Goal: Information Seeking & Learning: Learn about a topic

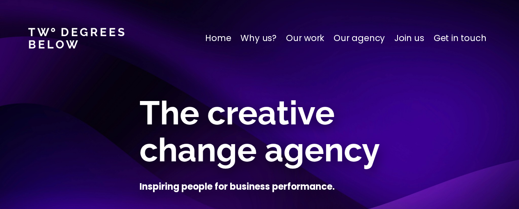
click at [353, 35] on p "Our agency" at bounding box center [358, 38] width 51 height 13
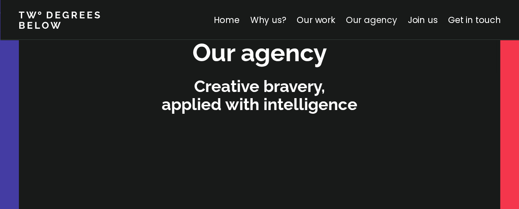
scroll to position [2505, 0]
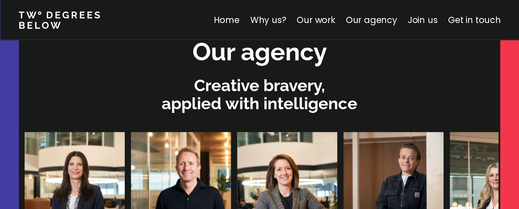
click at [419, 22] on link "Join us" at bounding box center [422, 20] width 30 height 12
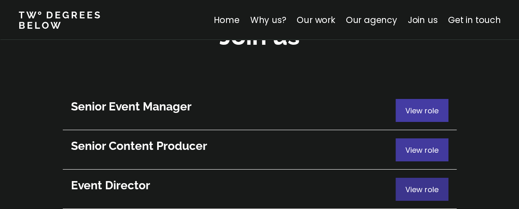
scroll to position [4510, 0]
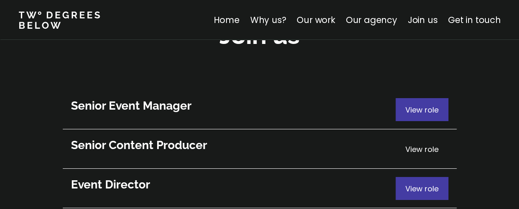
click at [423, 144] on span "View role" at bounding box center [421, 149] width 33 height 10
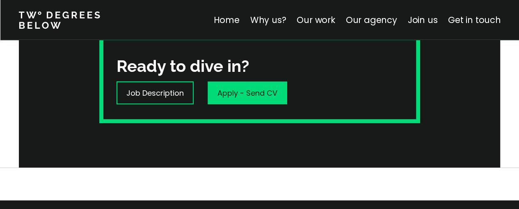
scroll to position [361, 0]
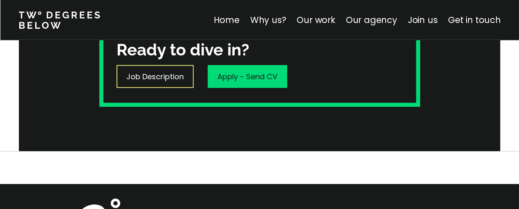
click at [162, 75] on p "Job Description" at bounding box center [154, 76] width 57 height 11
click at [158, 70] on div "Job Description" at bounding box center [154, 76] width 77 height 23
click at [413, 19] on link "Join us" at bounding box center [422, 20] width 30 height 12
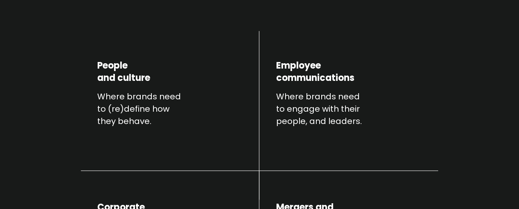
scroll to position [4461, 0]
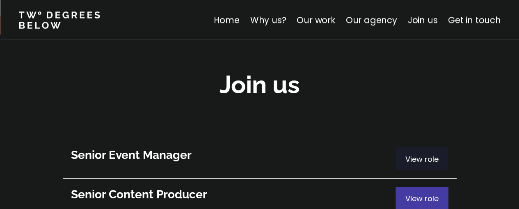
click at [412, 154] on span "View role" at bounding box center [421, 159] width 33 height 10
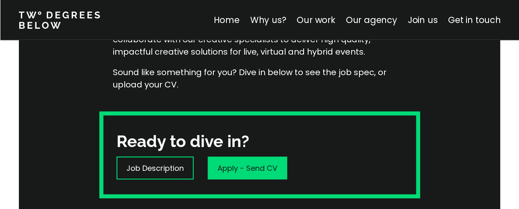
scroll to position [197, 0]
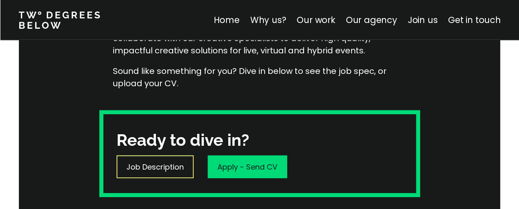
click at [166, 166] on p "Job Description" at bounding box center [154, 166] width 57 height 11
